Goal: Information Seeking & Learning: Learn about a topic

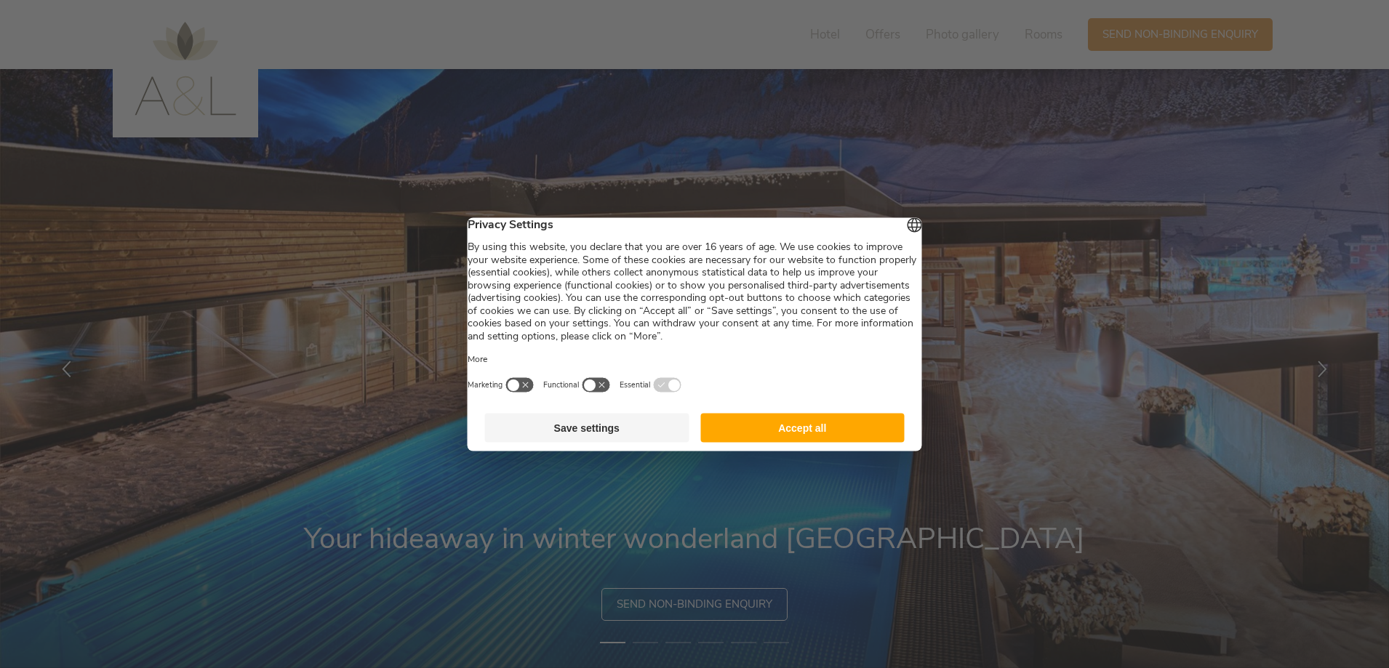
click at [785, 434] on button "Accept all" at bounding box center [802, 427] width 204 height 29
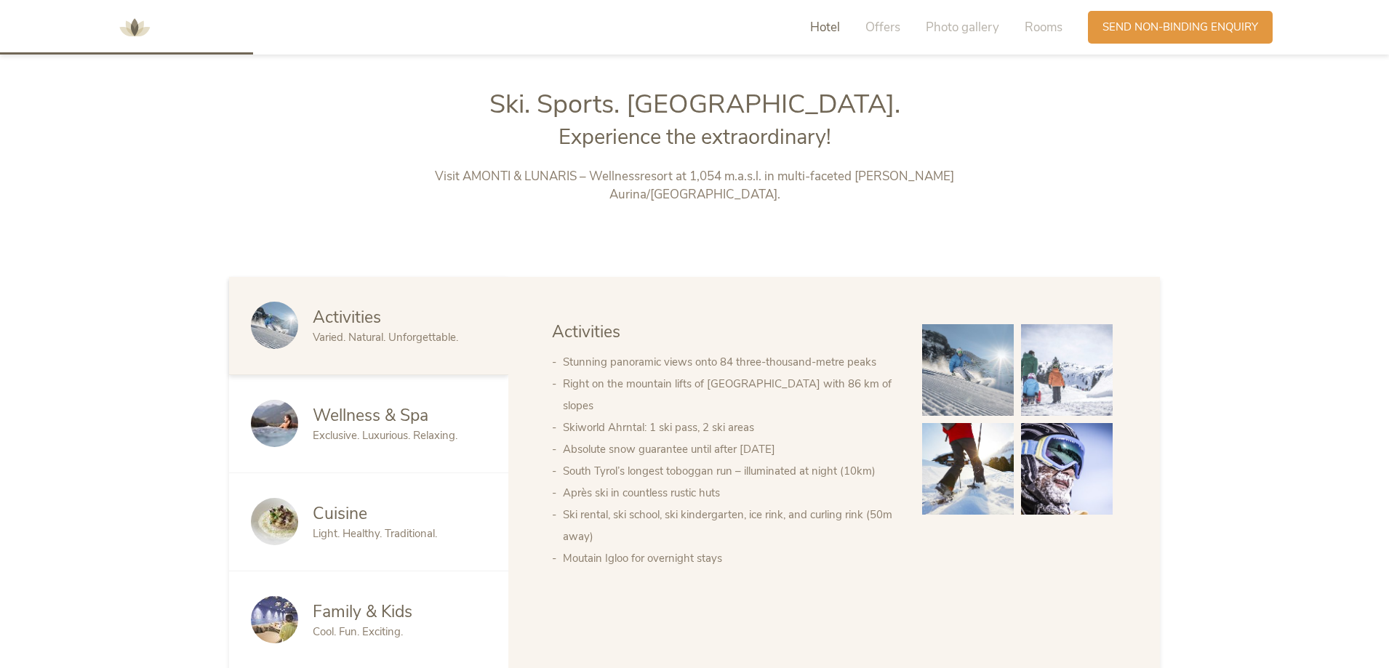
scroll to position [727, 0]
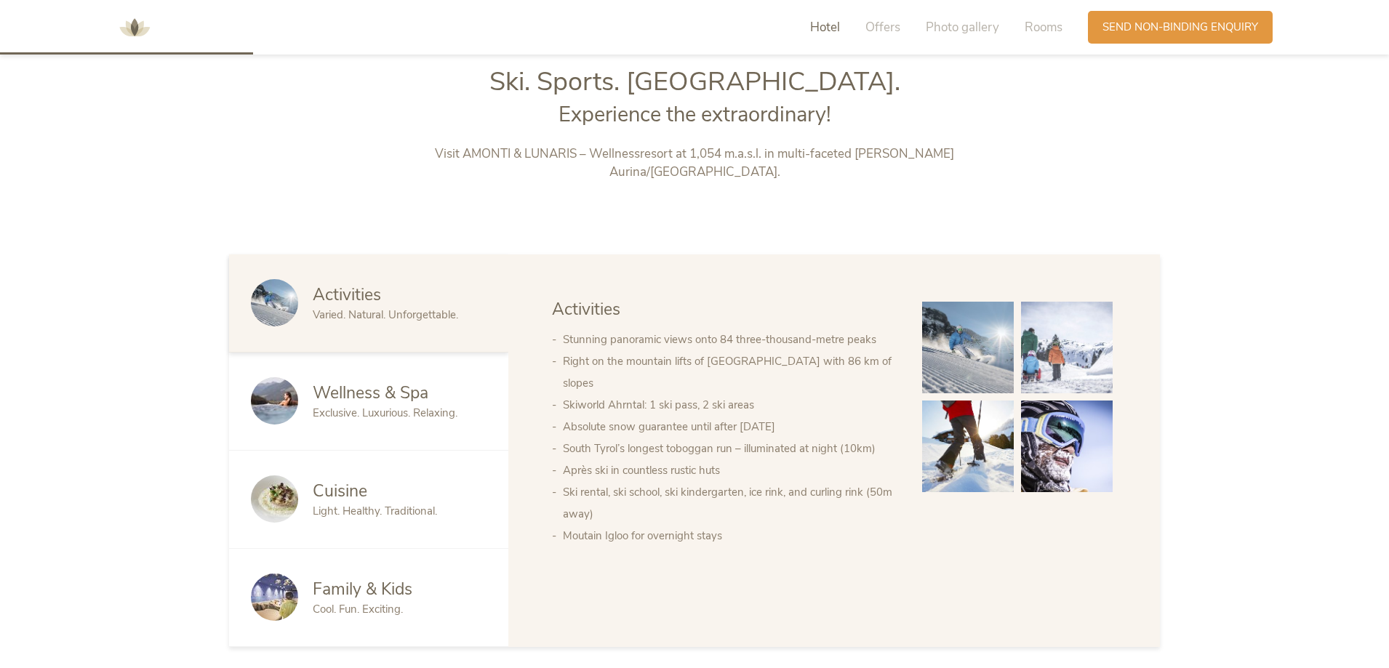
click at [343, 383] on span "Wellness & Spa" at bounding box center [371, 393] width 116 height 23
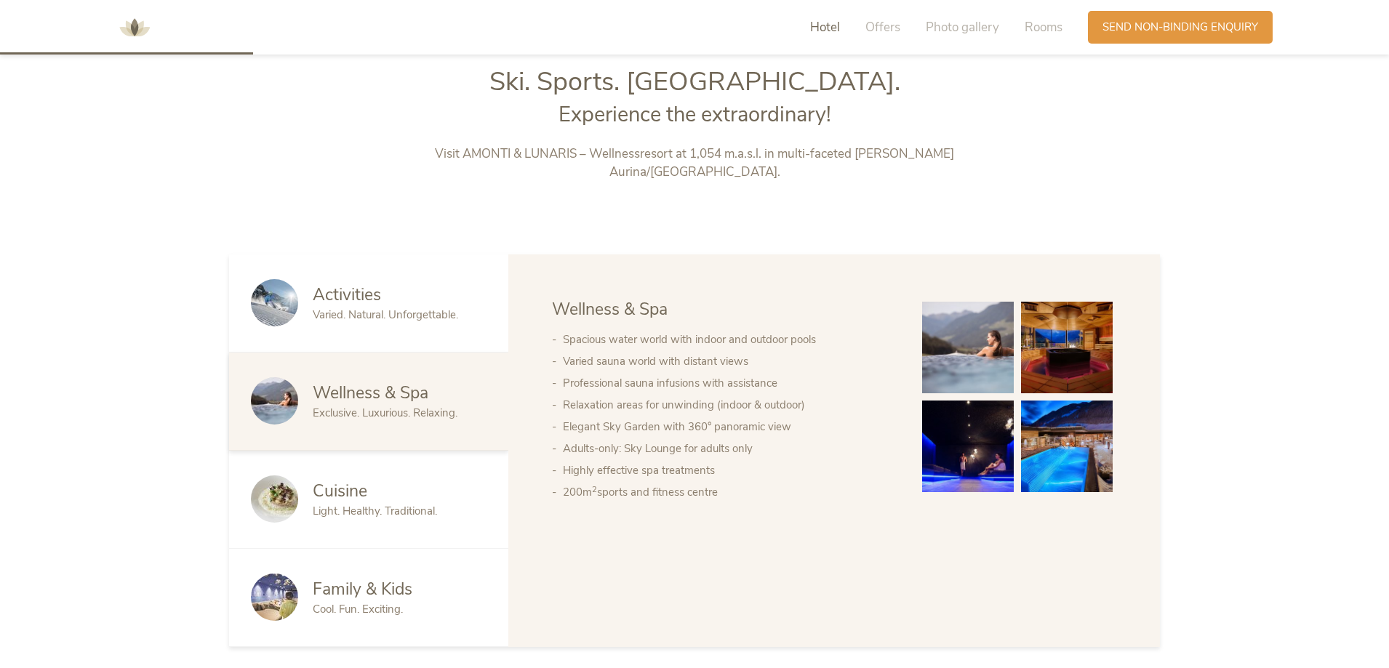
click at [1074, 332] on img at bounding box center [1067, 348] width 92 height 92
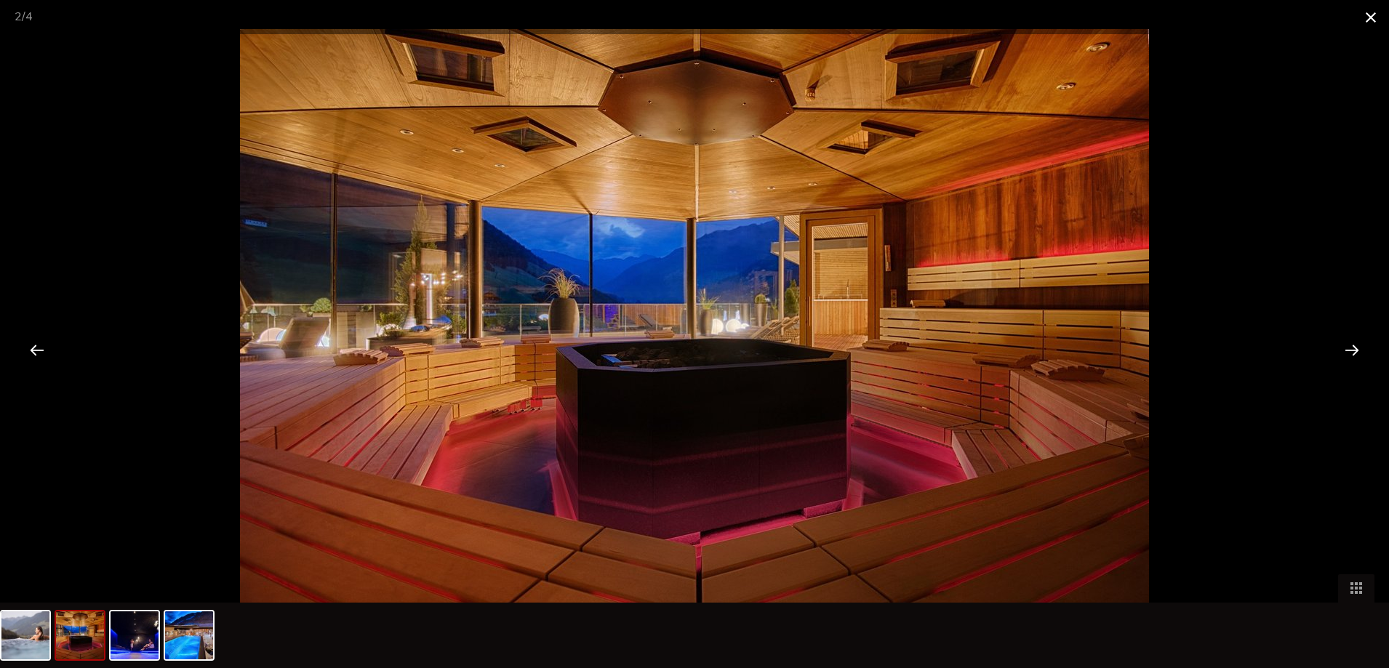
click at [1375, 17] on span at bounding box center [1371, 17] width 36 height 34
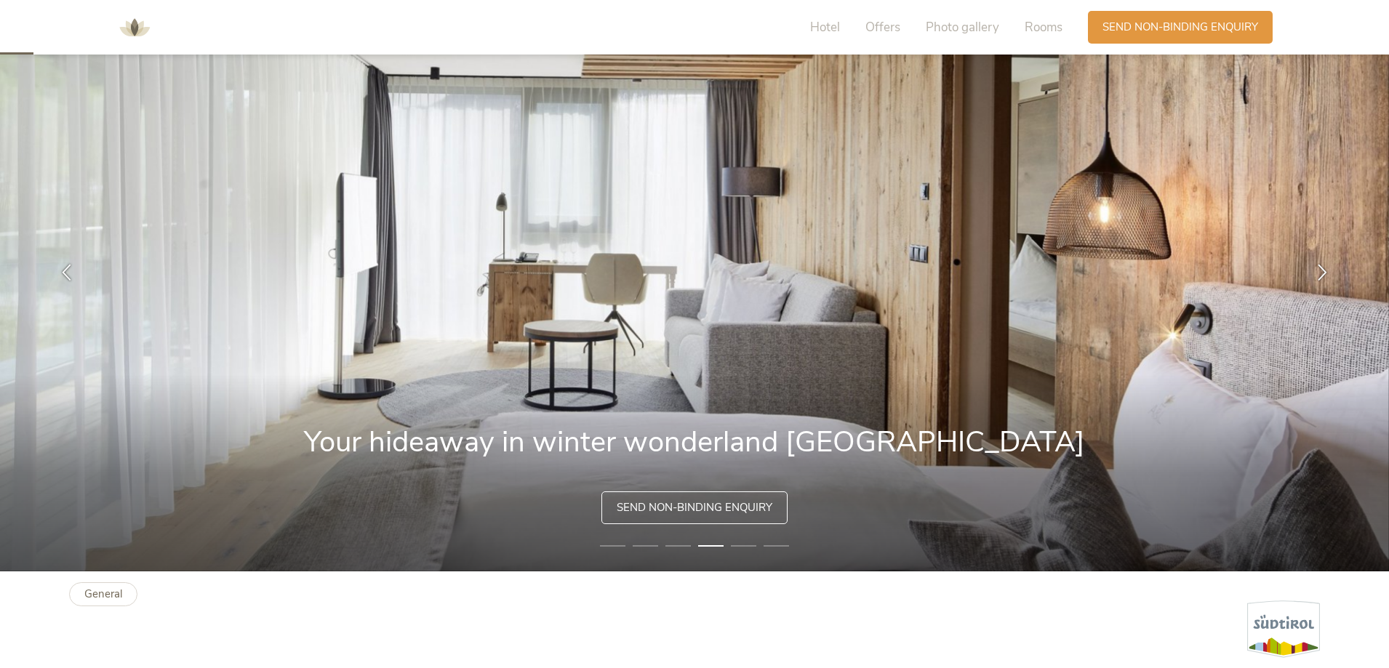
scroll to position [0, 0]
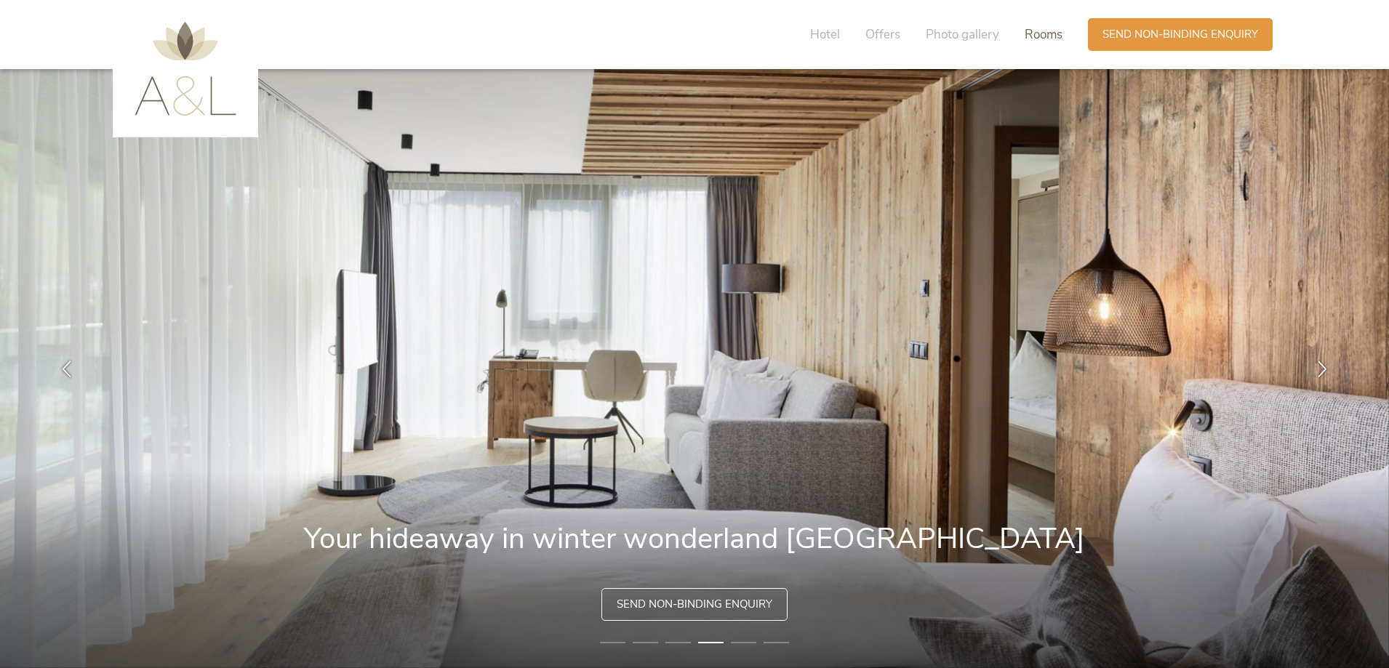
click at [1042, 33] on span "Rooms" at bounding box center [1044, 34] width 38 height 17
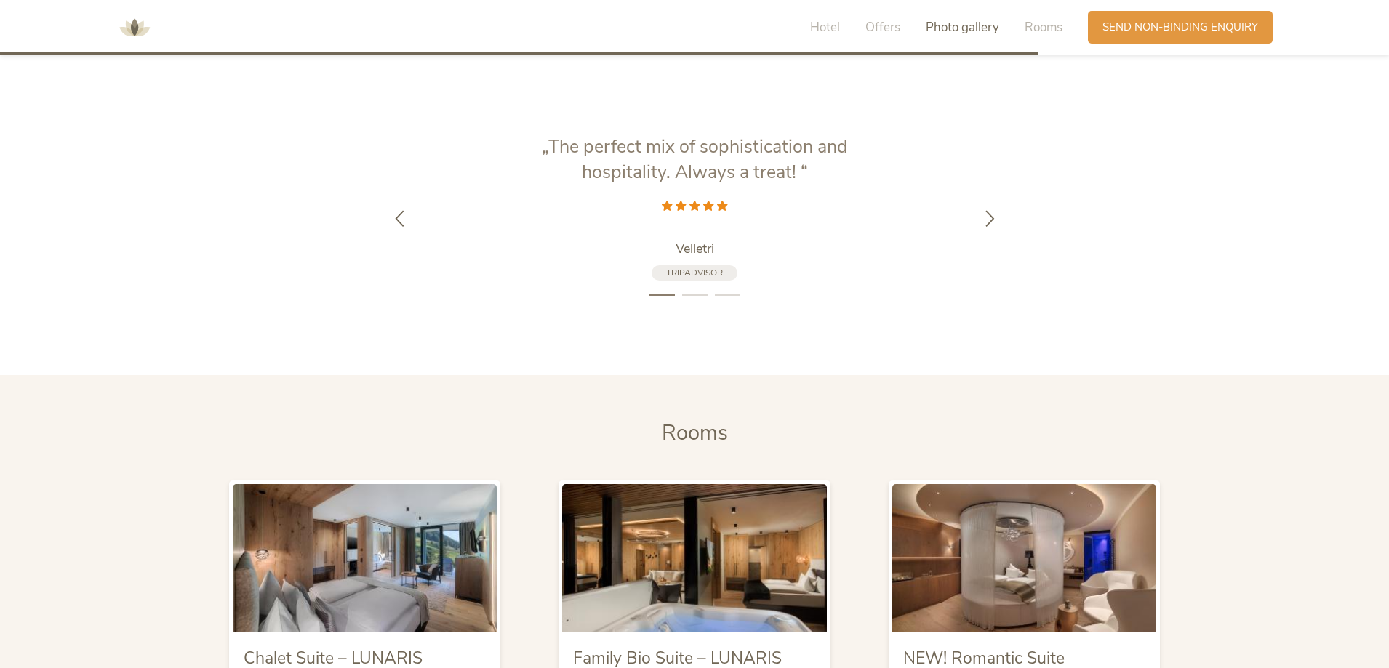
scroll to position [3058, 0]
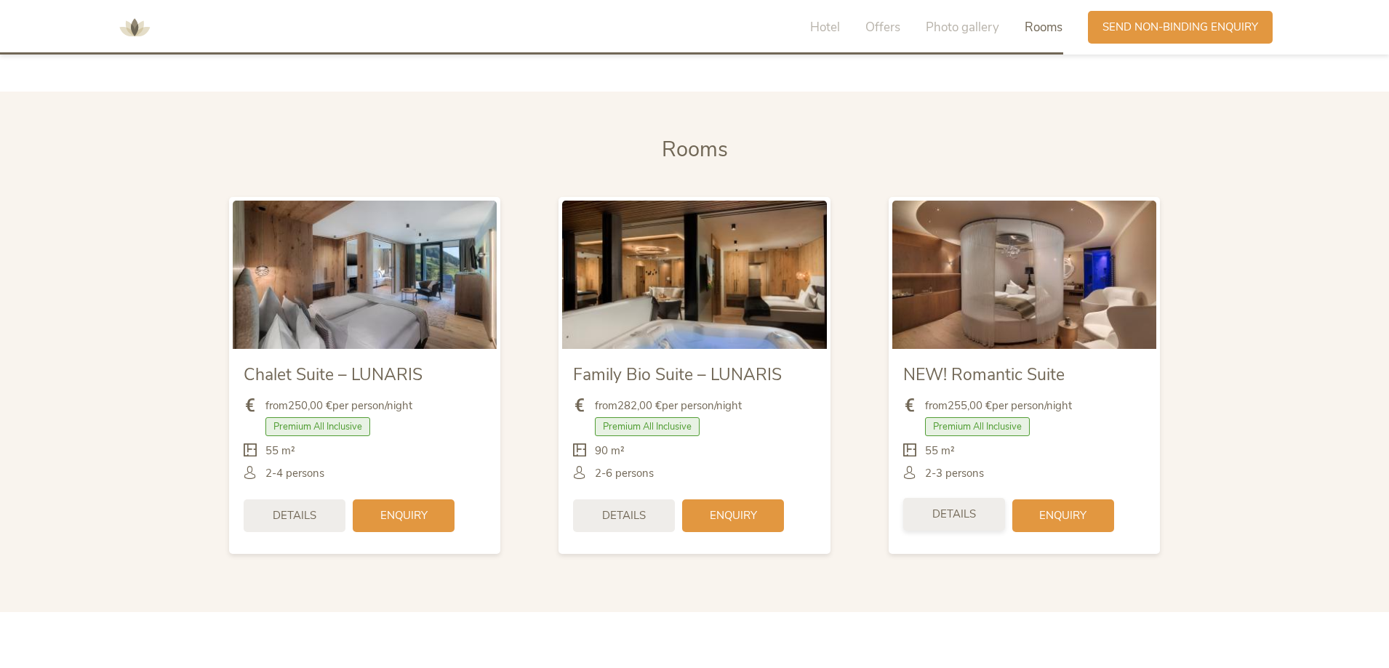
click at [924, 498] on div "Details" at bounding box center [954, 514] width 102 height 33
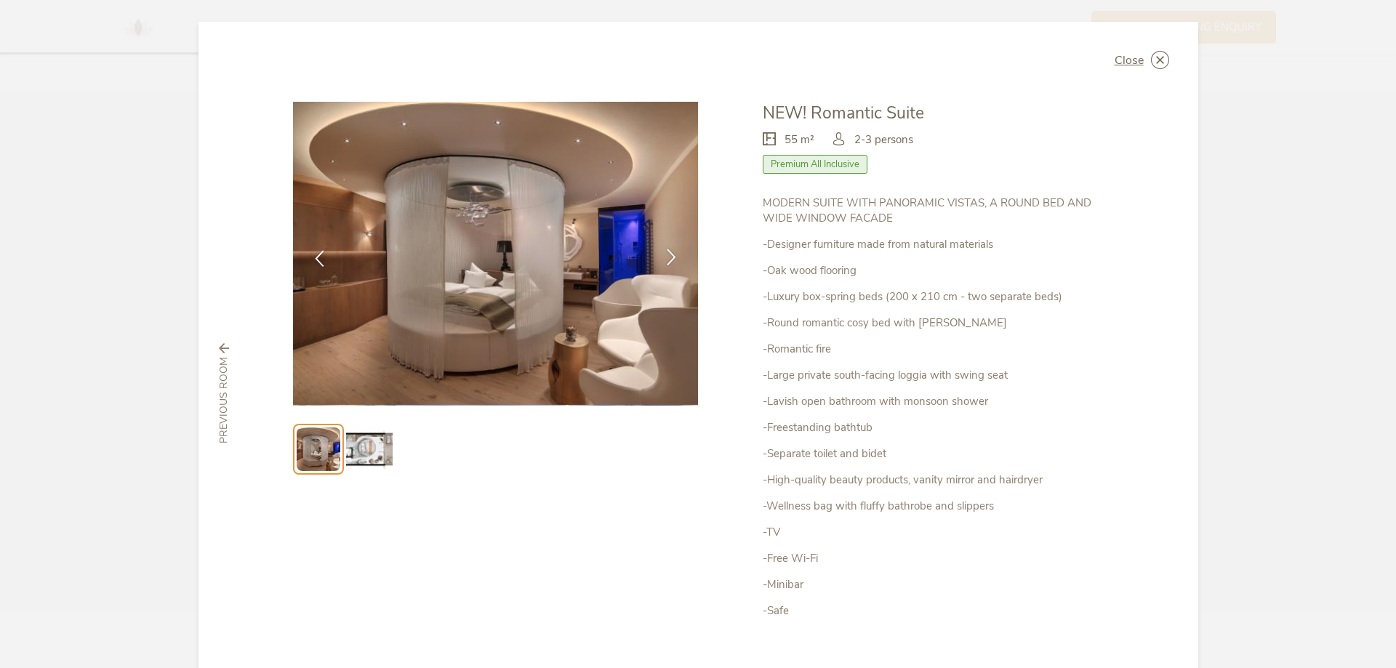
click at [663, 247] on div at bounding box center [672, 259] width 46 height 46
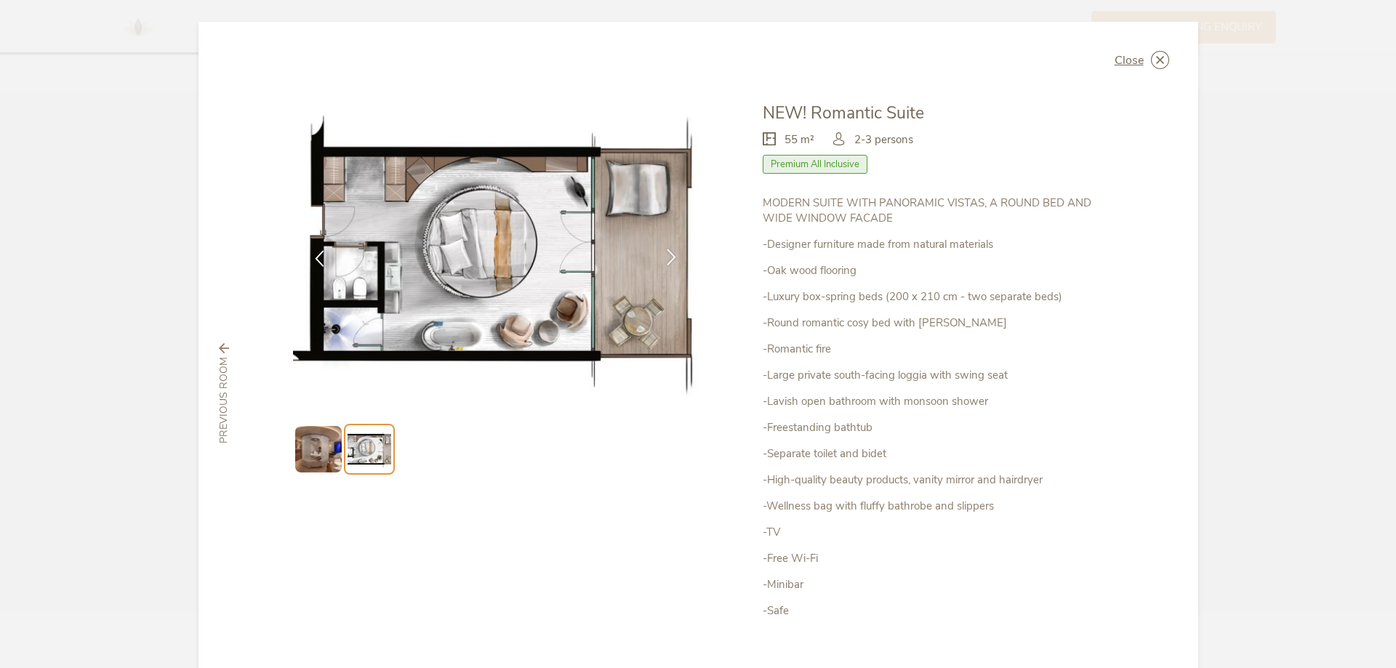
click at [663, 247] on div at bounding box center [672, 259] width 46 height 46
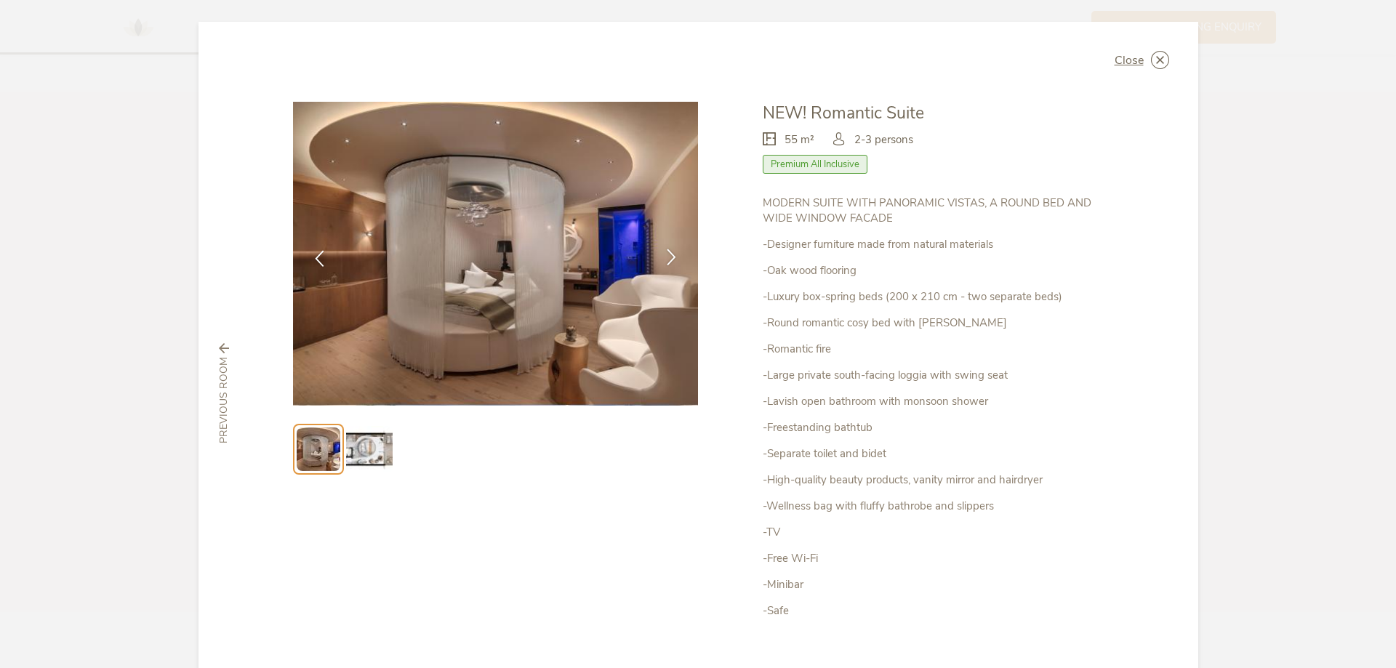
click at [663, 247] on div at bounding box center [672, 259] width 46 height 46
click at [1158, 63] on icon at bounding box center [1160, 60] width 18 height 18
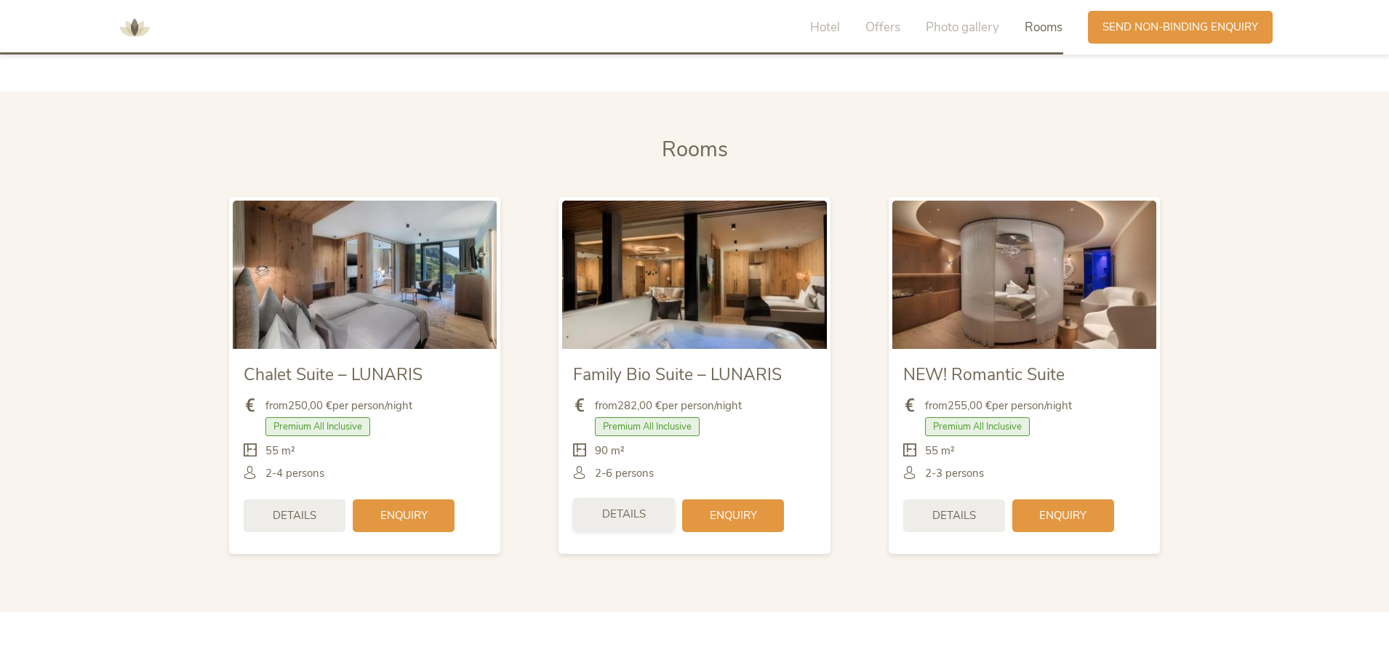
click at [647, 498] on div "Details" at bounding box center [624, 514] width 102 height 33
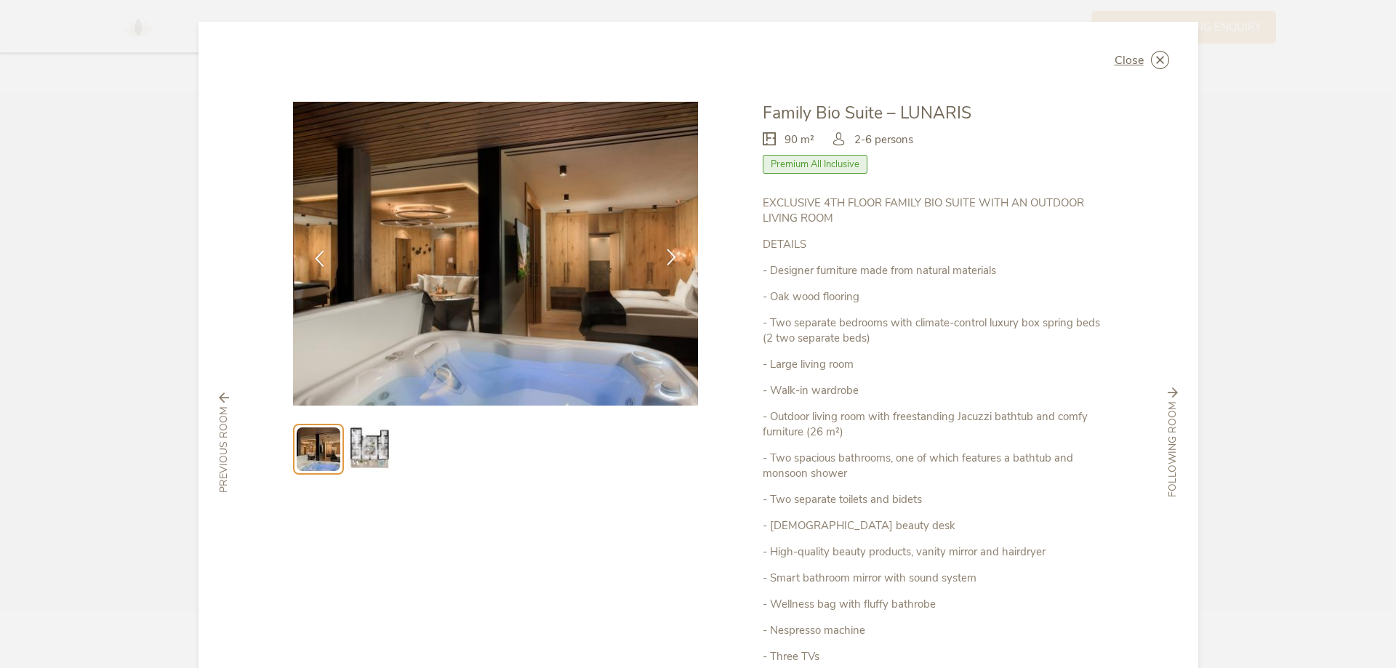
click at [663, 255] on icon at bounding box center [671, 257] width 17 height 17
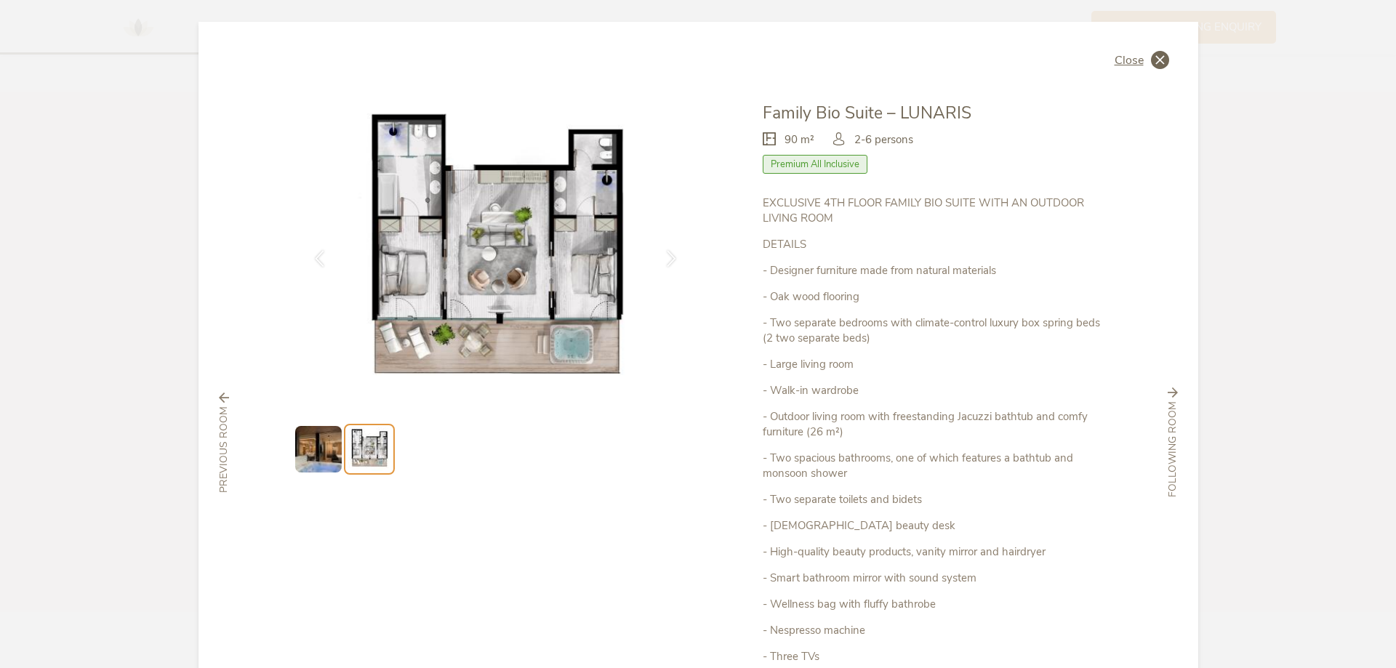
click at [1159, 57] on icon at bounding box center [1160, 60] width 18 height 18
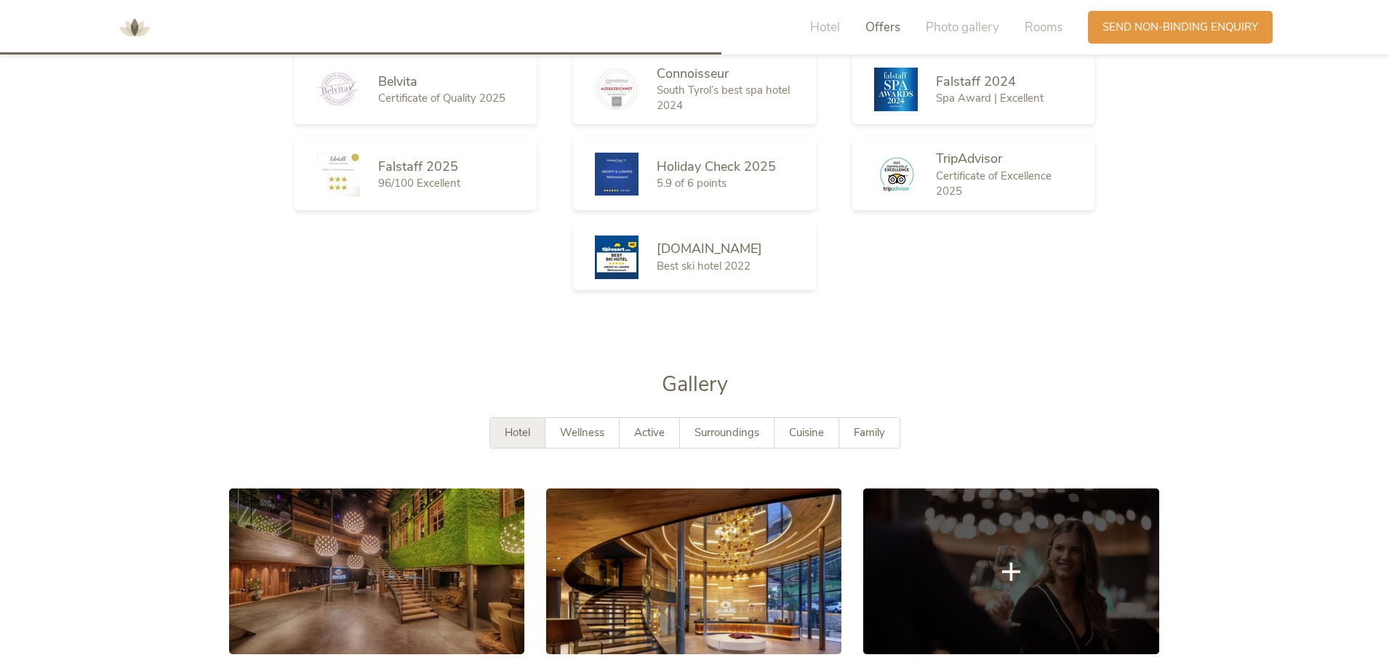
scroll to position [1967, 0]
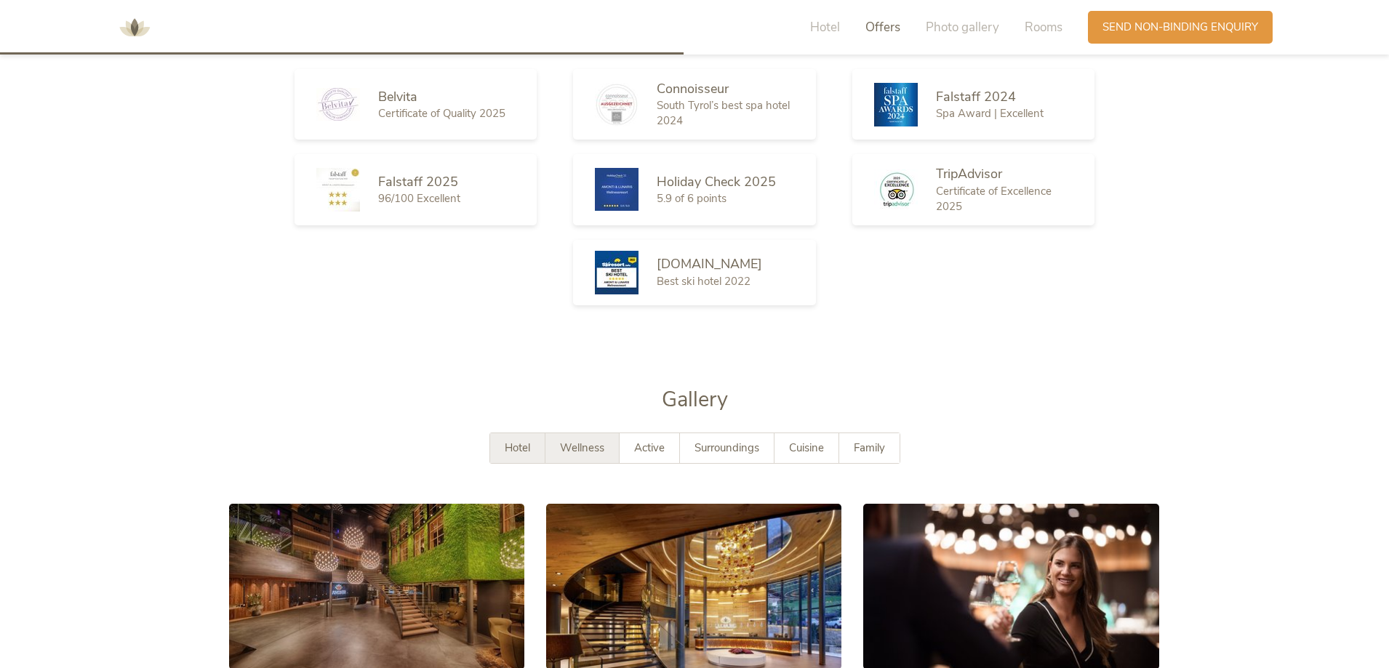
click at [572, 441] on span "Wellness" at bounding box center [582, 448] width 44 height 15
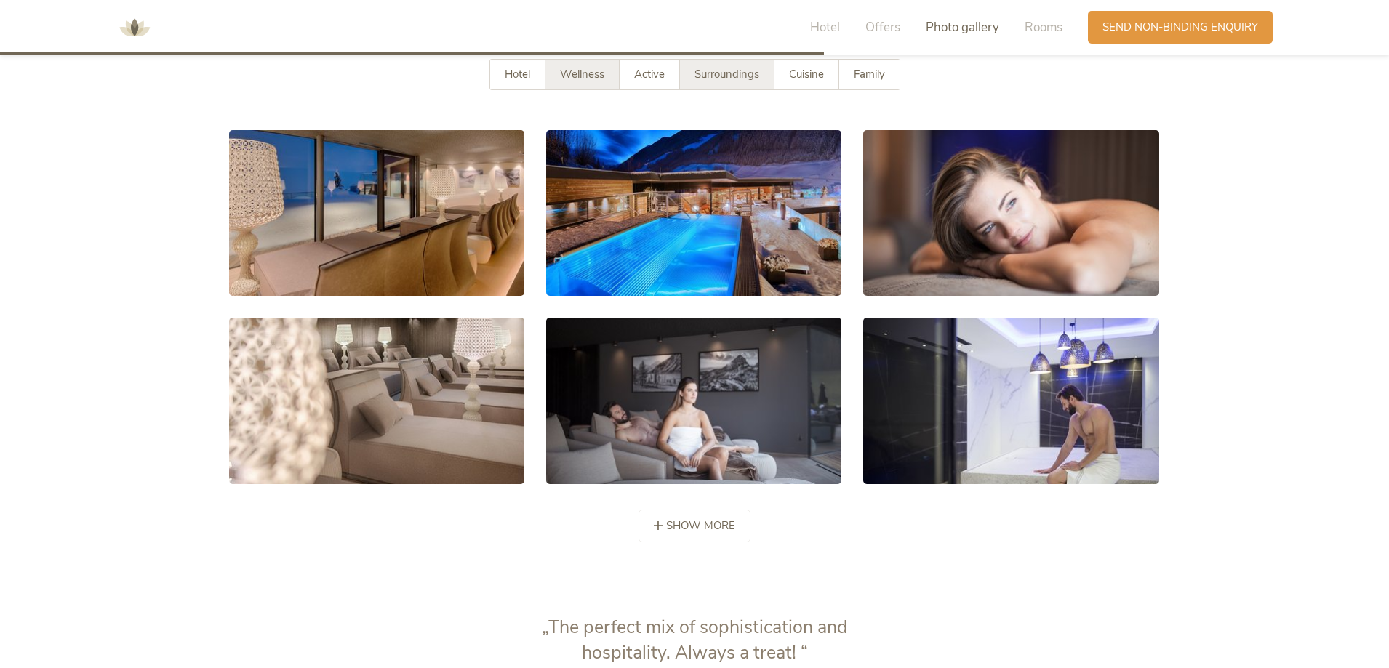
scroll to position [2403, 0]
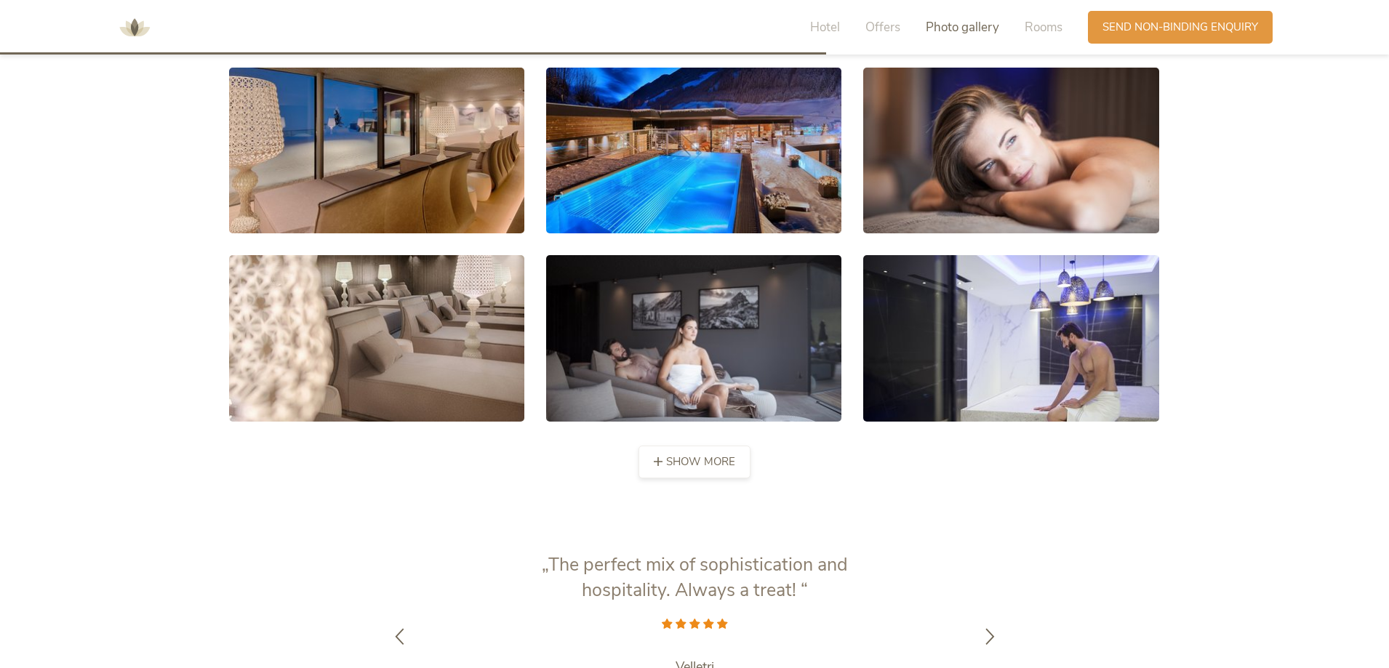
click at [703, 455] on span "show more" at bounding box center [700, 462] width 69 height 15
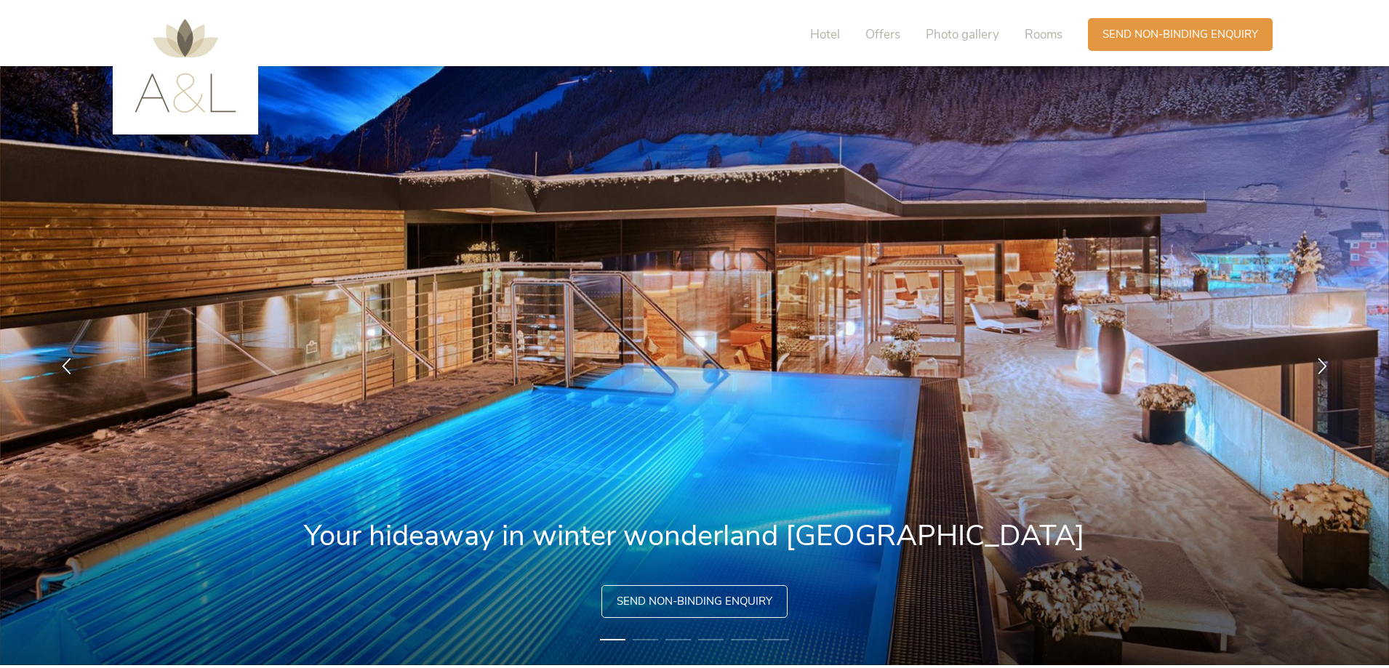
scroll to position [0, 0]
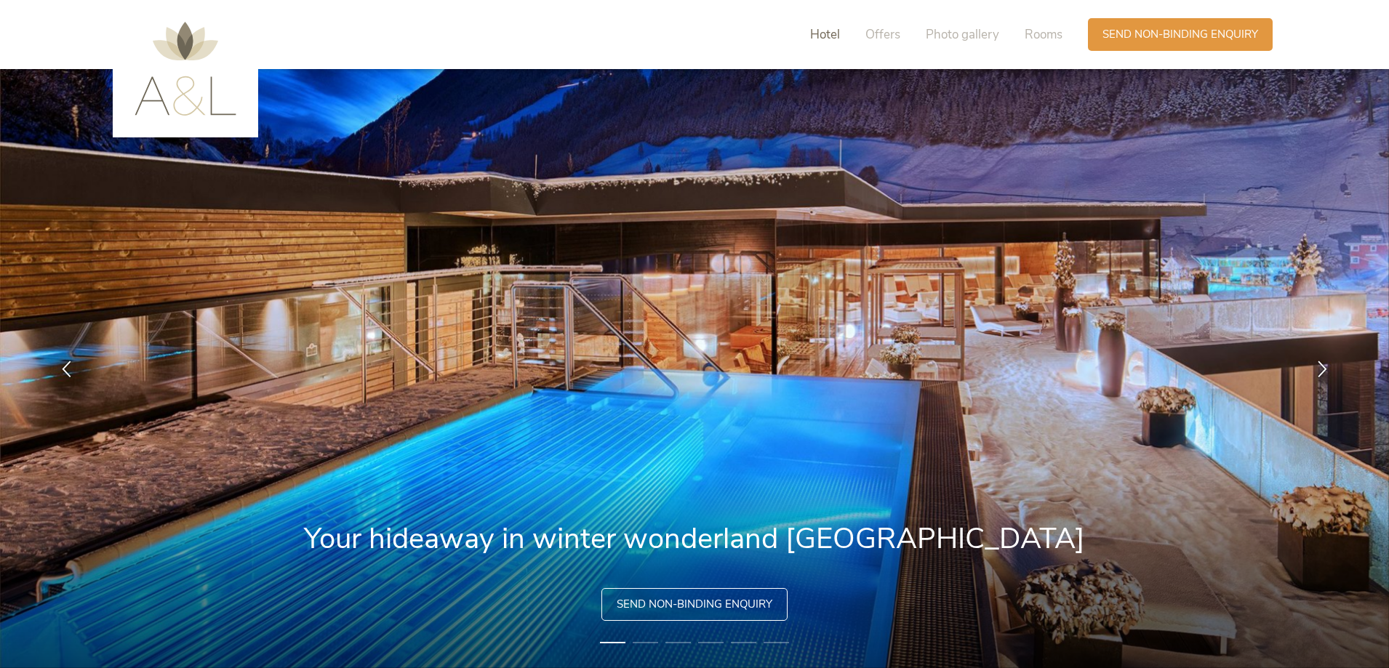
click at [830, 36] on span "Hotel" at bounding box center [825, 34] width 30 height 17
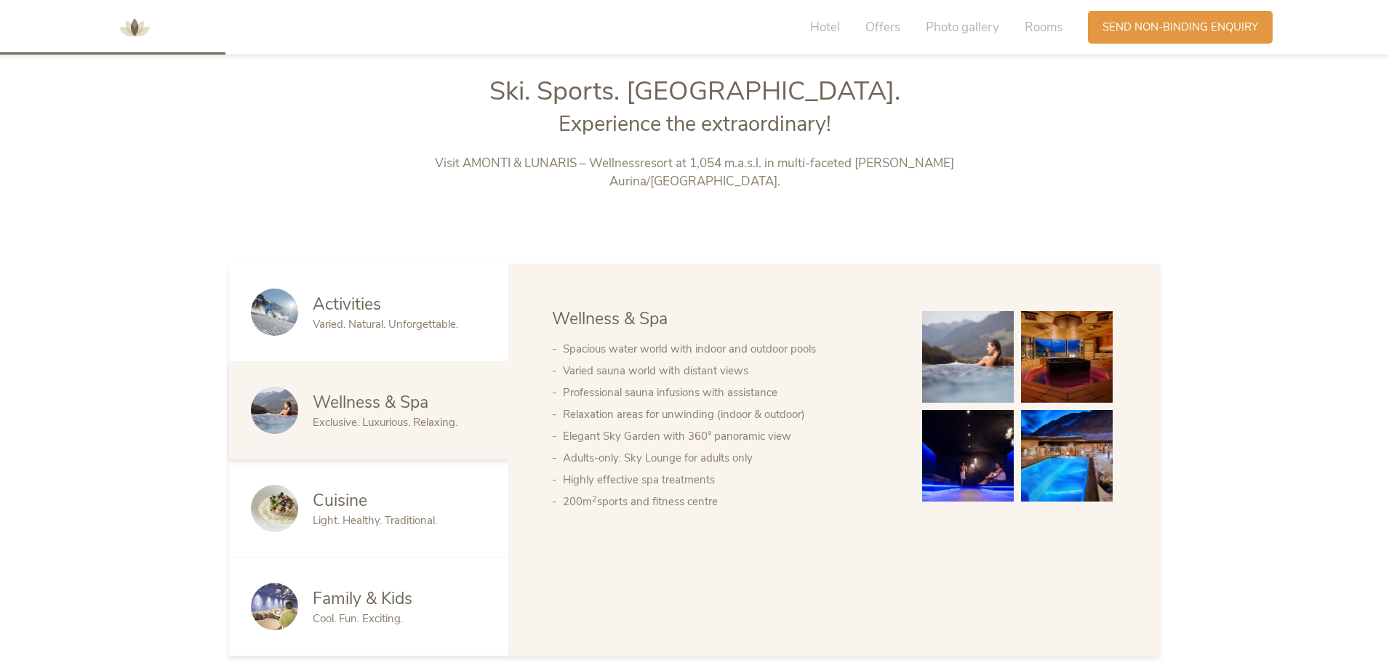
scroll to position [719, 0]
drag, startPoint x: 464, startPoint y: 164, endPoint x: 577, endPoint y: 165, distance: 112.7
click at [578, 165] on p "Visit AMONTI & LUNARIS – Wellnessresort at 1,054 m.a.s.l. in multi-faceted [PER…" at bounding box center [694, 171] width 607 height 37
drag, startPoint x: 455, startPoint y: 159, endPoint x: 570, endPoint y: 164, distance: 114.3
click at [570, 164] on p "Visit AMONTI & LUNARIS – Wellnessresort at 1,054 m.a.s.l. in multi-faceted [PER…" at bounding box center [694, 171] width 607 height 37
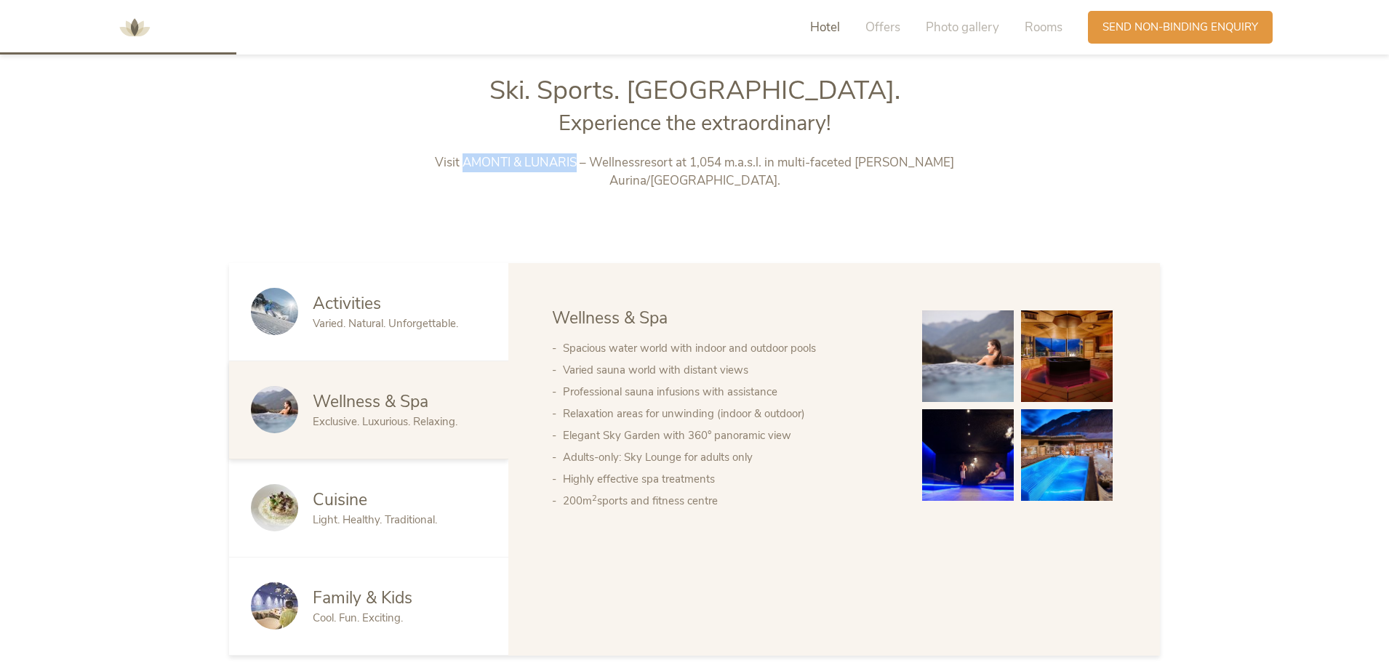
copy p "AMONTI & LUNARIS"
